Goal: Transaction & Acquisition: Purchase product/service

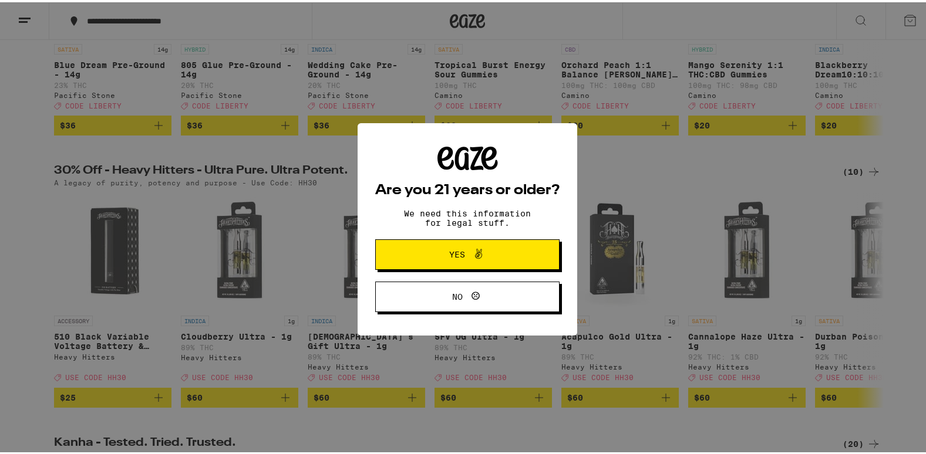
scroll to position [273, 0]
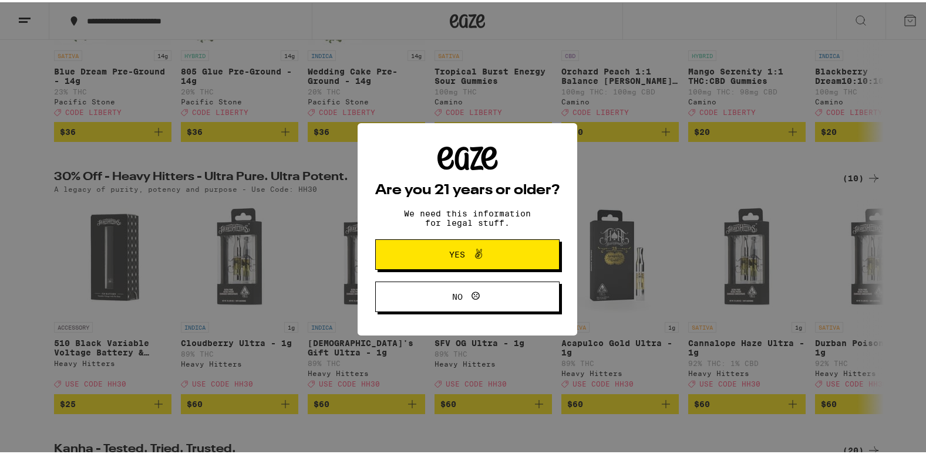
click at [402, 260] on button "Yes" at bounding box center [467, 252] width 184 height 31
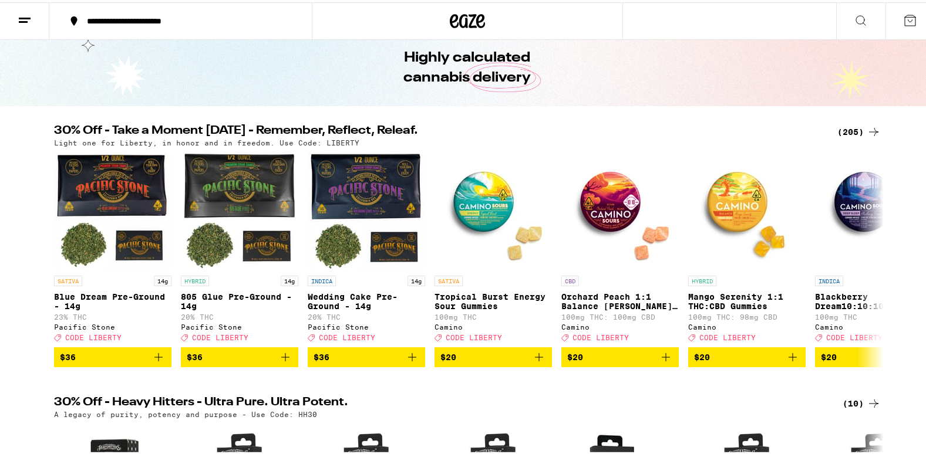
scroll to position [27, 0]
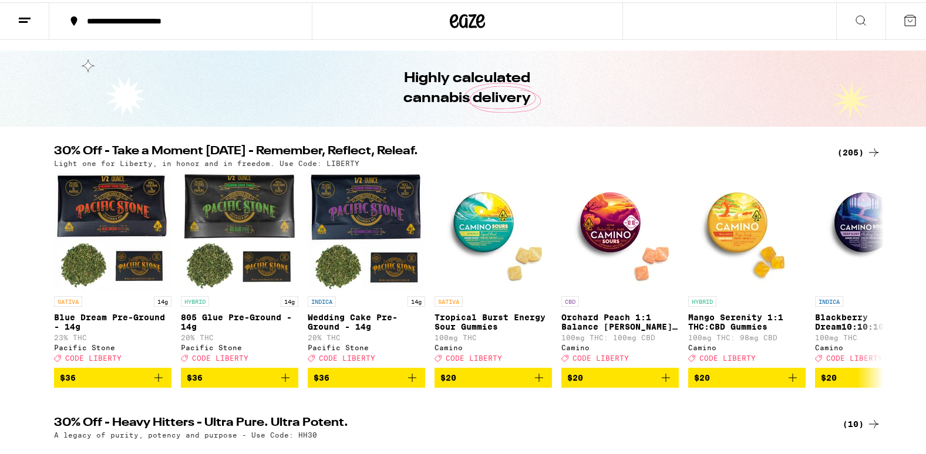
click at [837, 146] on div "(205)" at bounding box center [858, 150] width 43 height 14
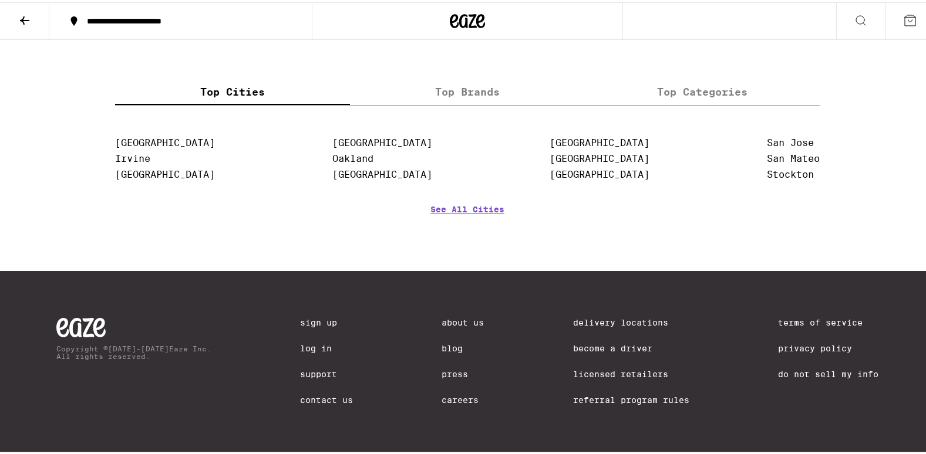
scroll to position [9368, 0]
